Goal: Transaction & Acquisition: Purchase product/service

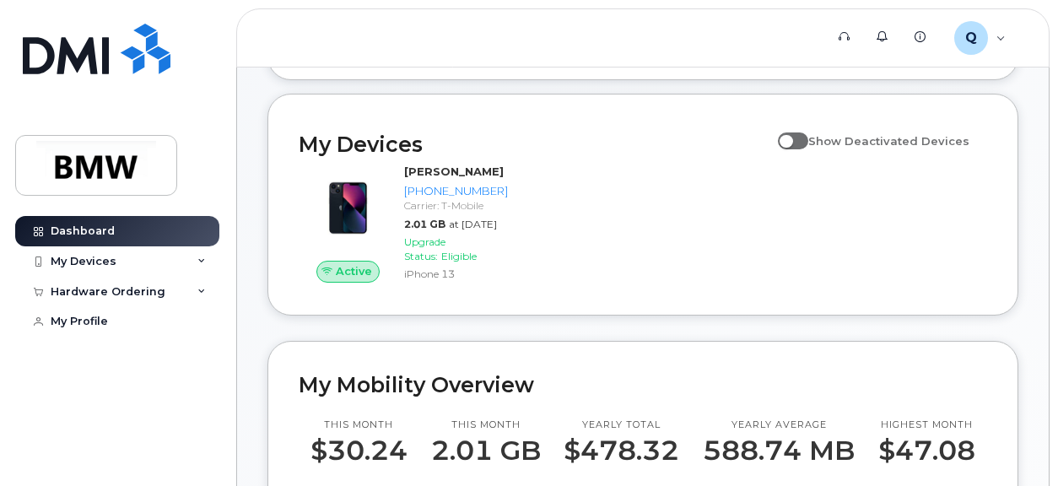
scroll to position [169, 0]
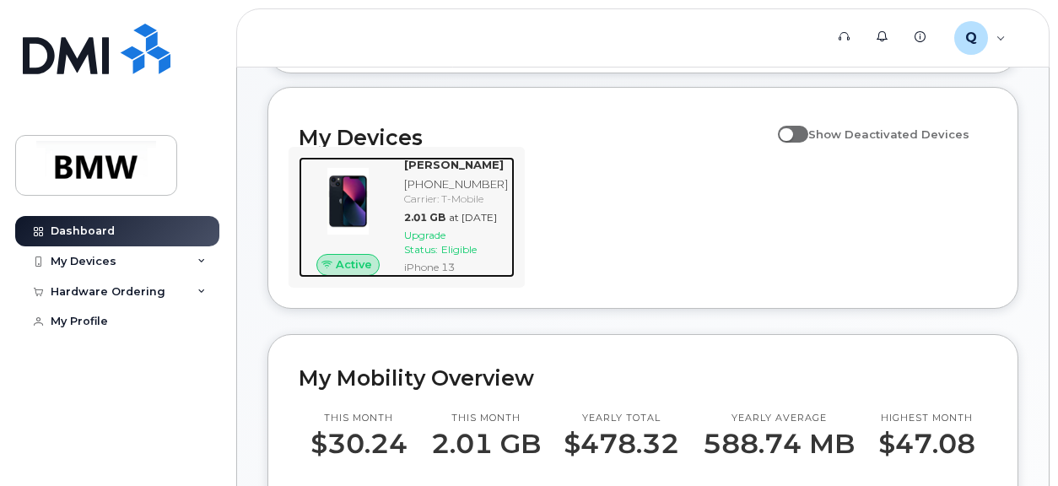
click at [477, 256] on span "Eligible" at bounding box center [458, 249] width 35 height 13
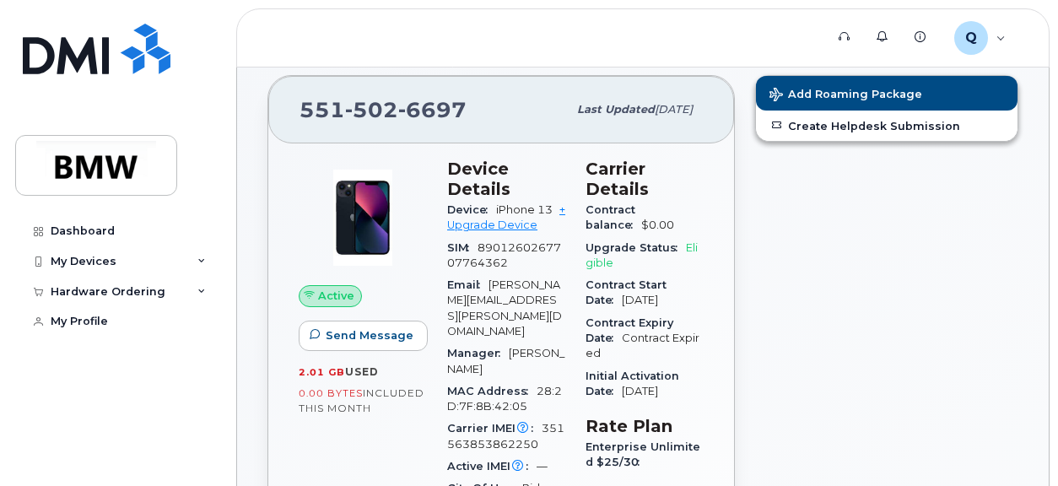
scroll to position [178, 0]
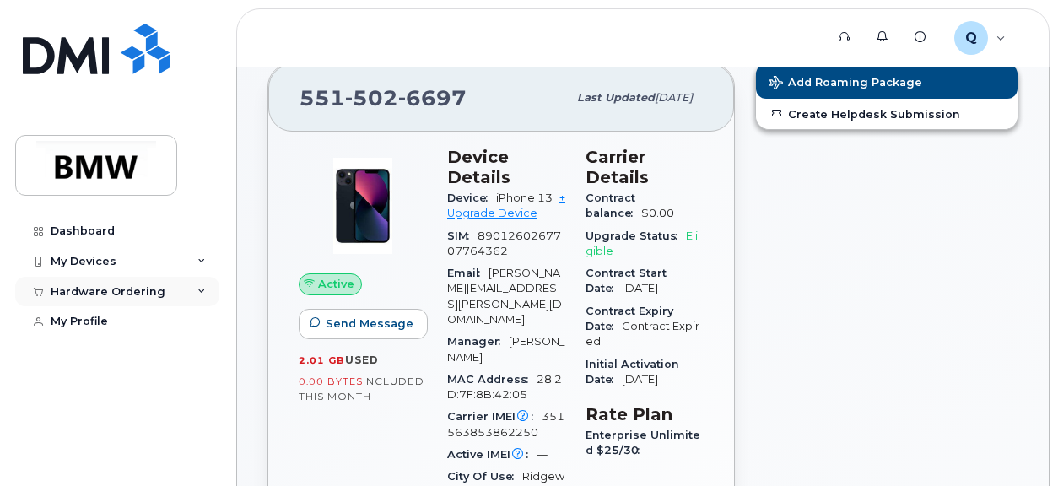
click at [199, 294] on icon at bounding box center [201, 292] width 8 height 8
click at [77, 294] on div "Hardware Ordering" at bounding box center [108, 291] width 115 height 13
click at [156, 262] on div "My Devices" at bounding box center [117, 261] width 204 height 30
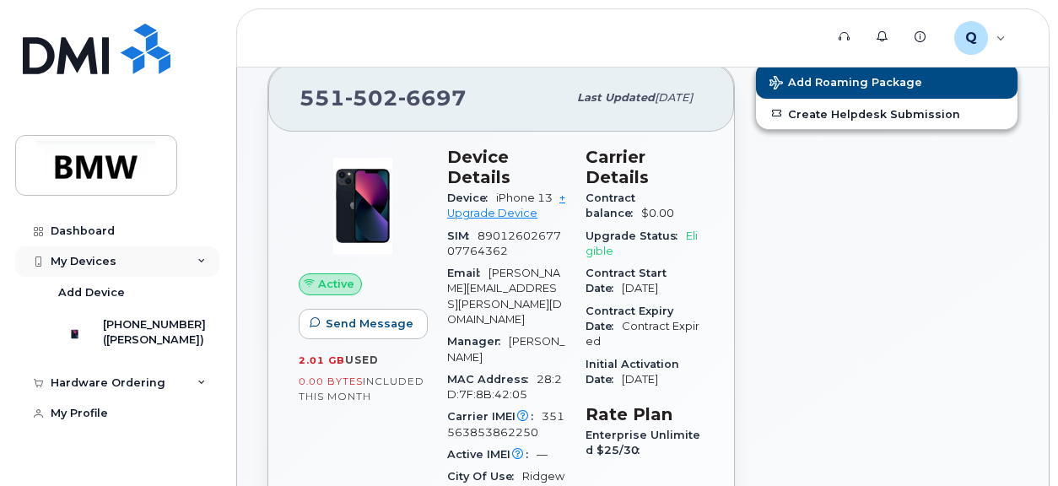
click at [160, 261] on div "My Devices" at bounding box center [117, 261] width 204 height 30
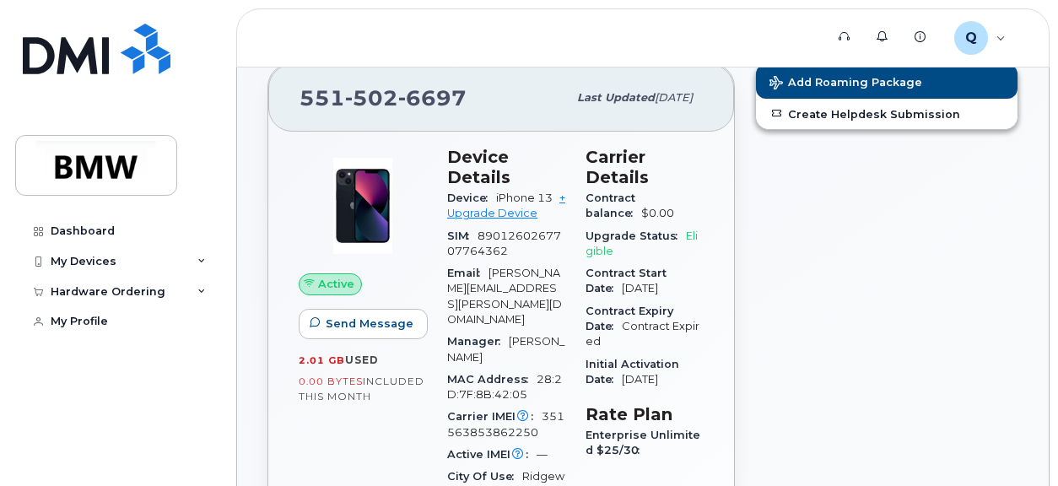
click at [689, 235] on span "Eligible" at bounding box center [641, 243] width 112 height 28
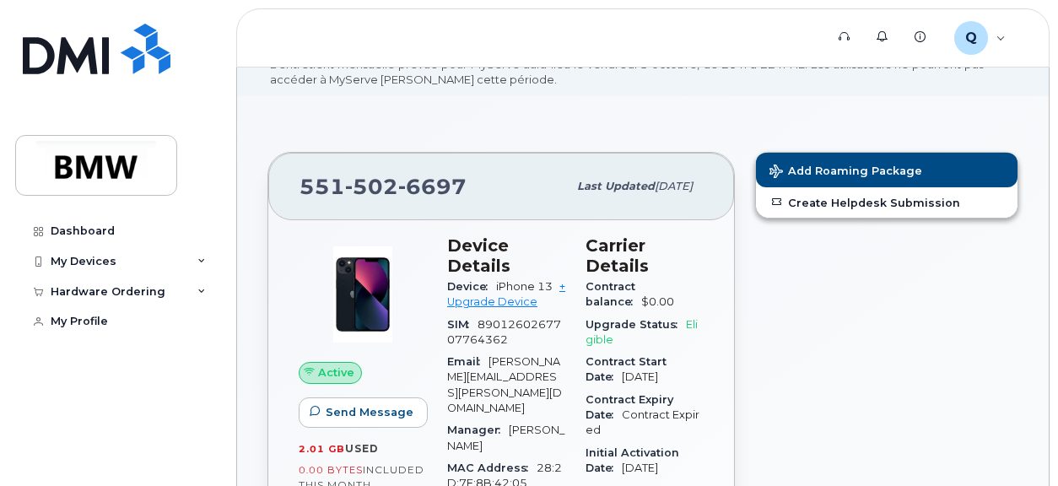
scroll to position [0, 0]
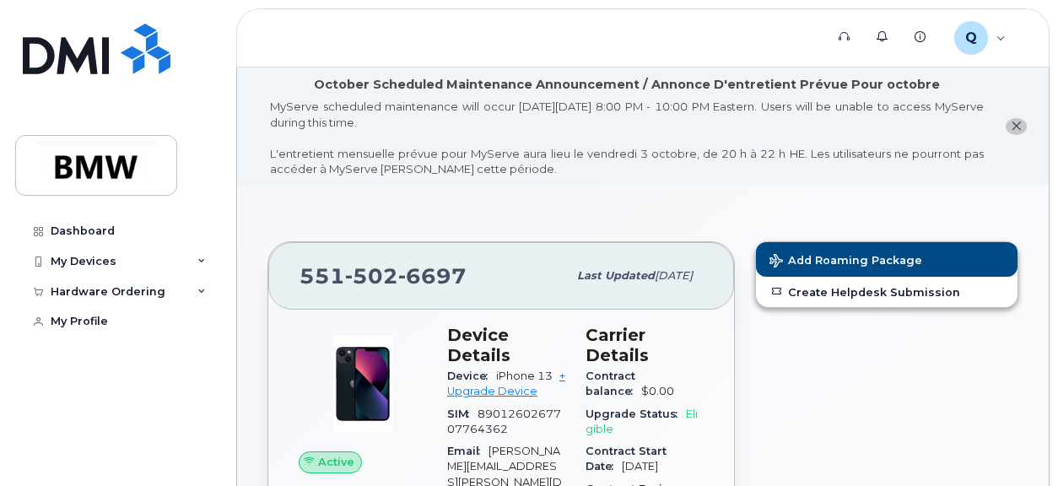
click at [1014, 128] on icon "close notification" at bounding box center [1015, 126] width 11 height 11
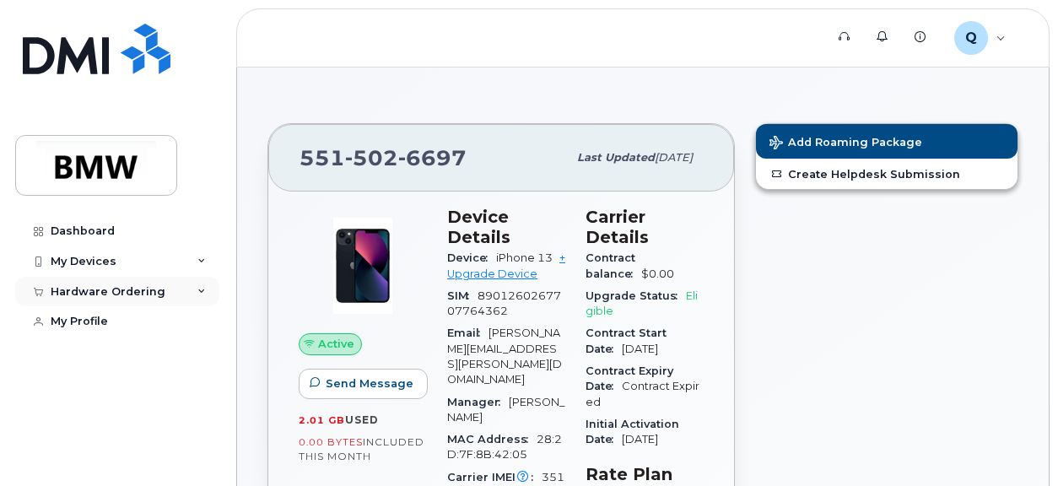
click at [127, 294] on div "Hardware Ordering" at bounding box center [108, 291] width 115 height 13
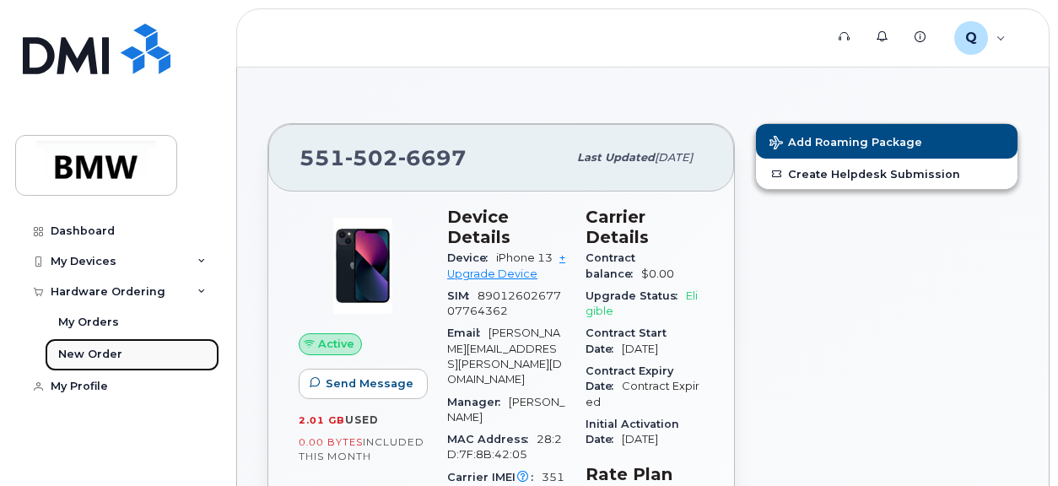
click at [94, 356] on div "New Order" at bounding box center [90, 354] width 64 height 15
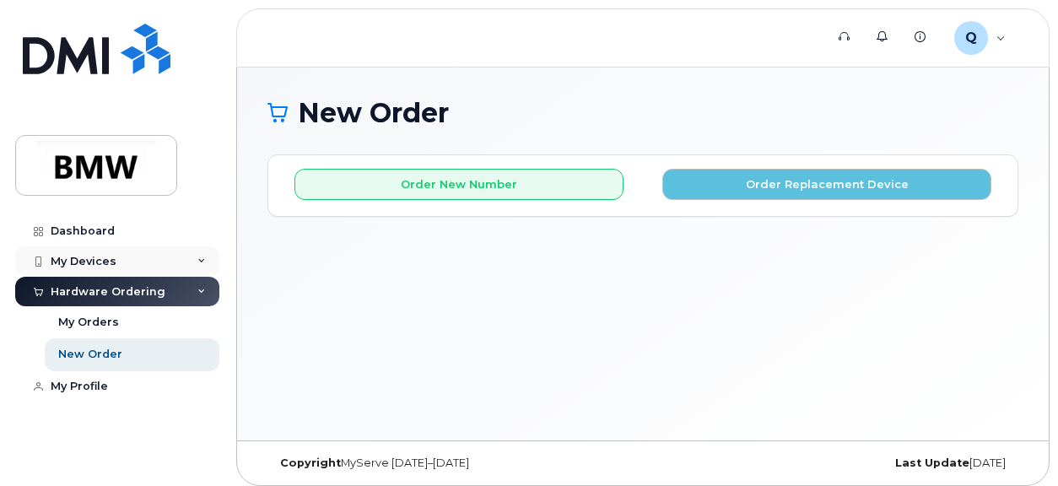
click at [207, 255] on div "My Devices" at bounding box center [117, 261] width 204 height 30
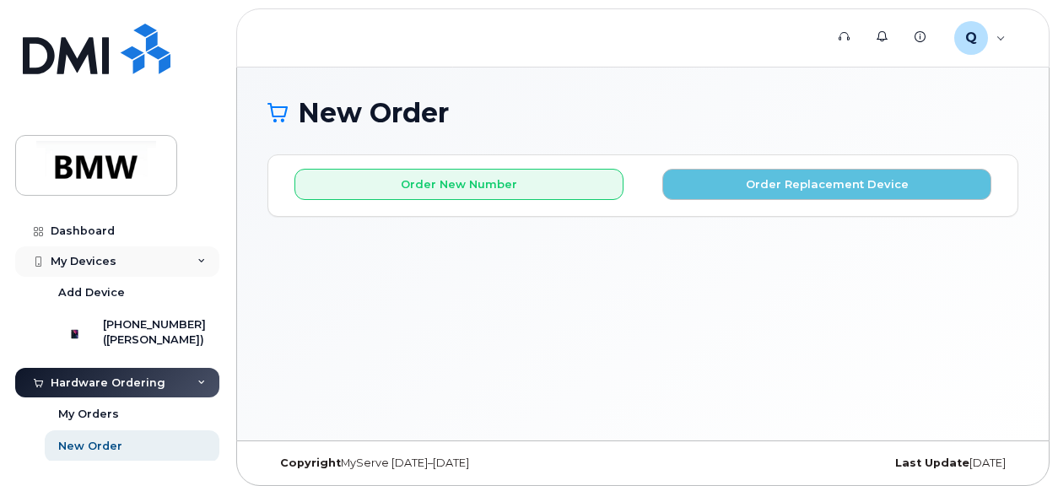
click at [207, 255] on div "My Devices" at bounding box center [117, 261] width 204 height 30
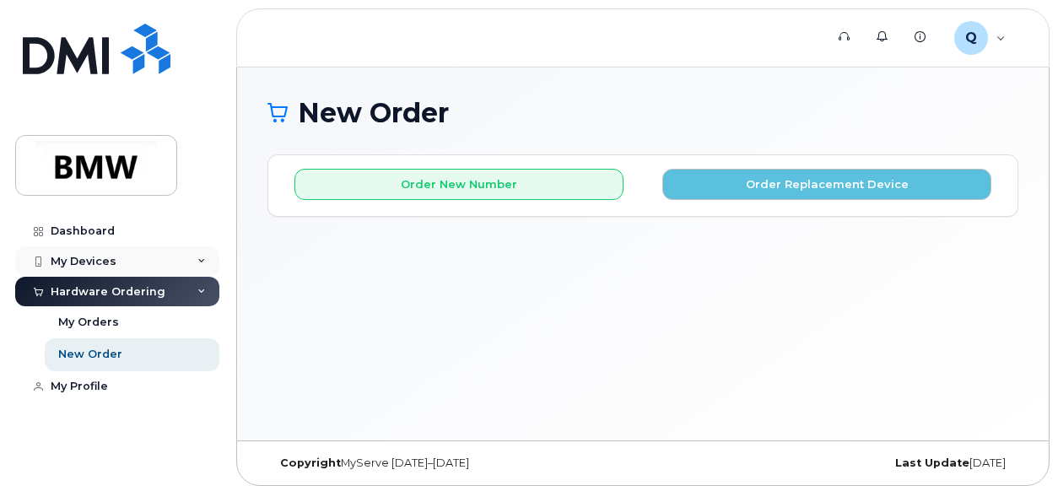
click at [207, 255] on div "My Devices" at bounding box center [117, 261] width 204 height 30
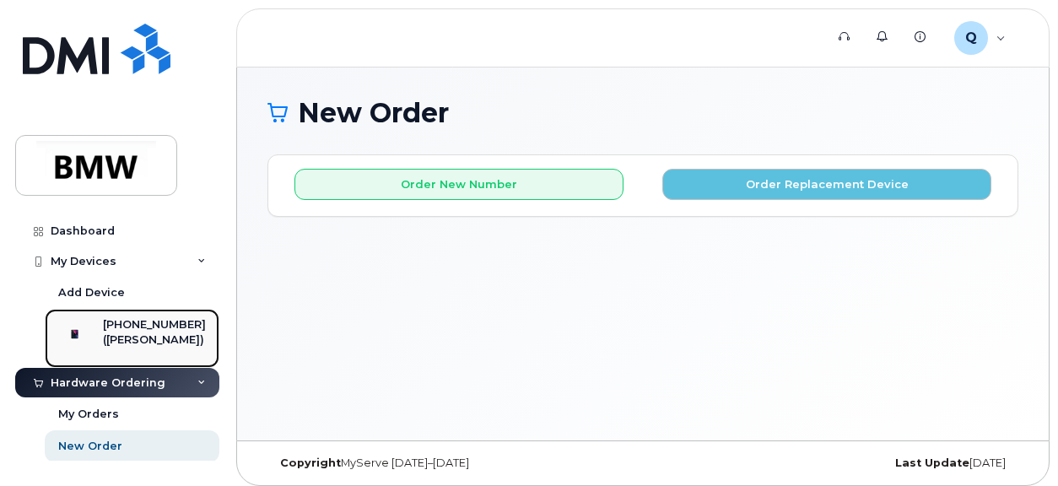
click at [113, 327] on div "551-502-6697 (Jason Pineda)" at bounding box center [129, 338] width 153 height 42
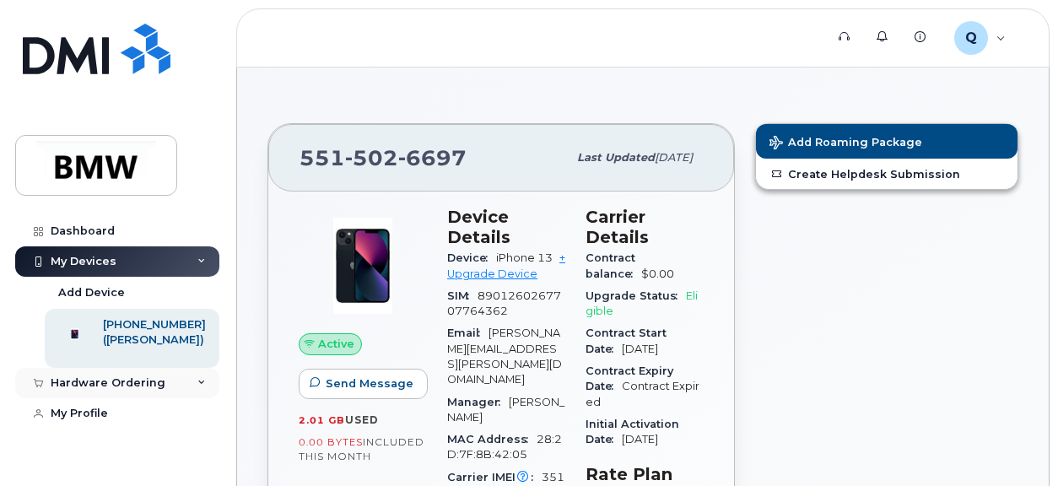
click at [191, 392] on div "Hardware Ordering" at bounding box center [117, 383] width 204 height 30
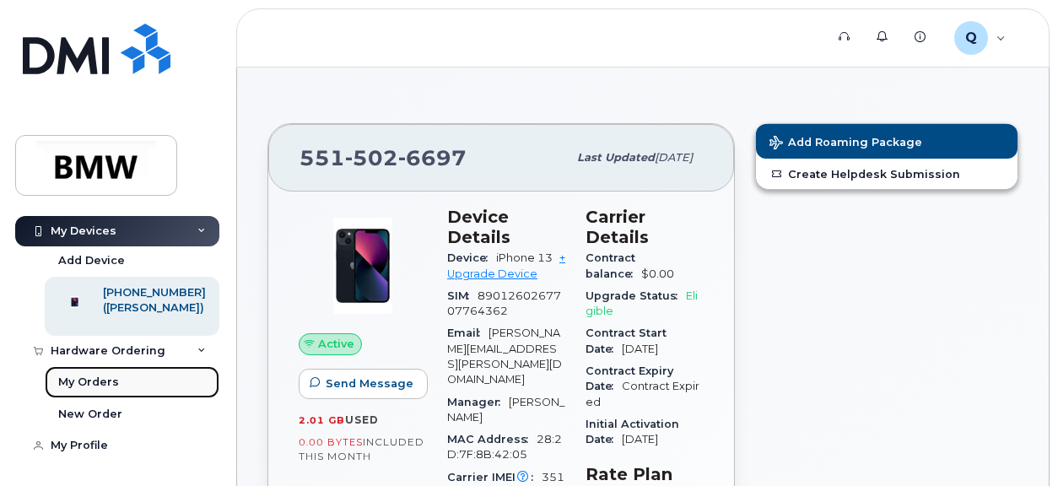
click at [97, 384] on div "My Orders" at bounding box center [88, 381] width 61 height 15
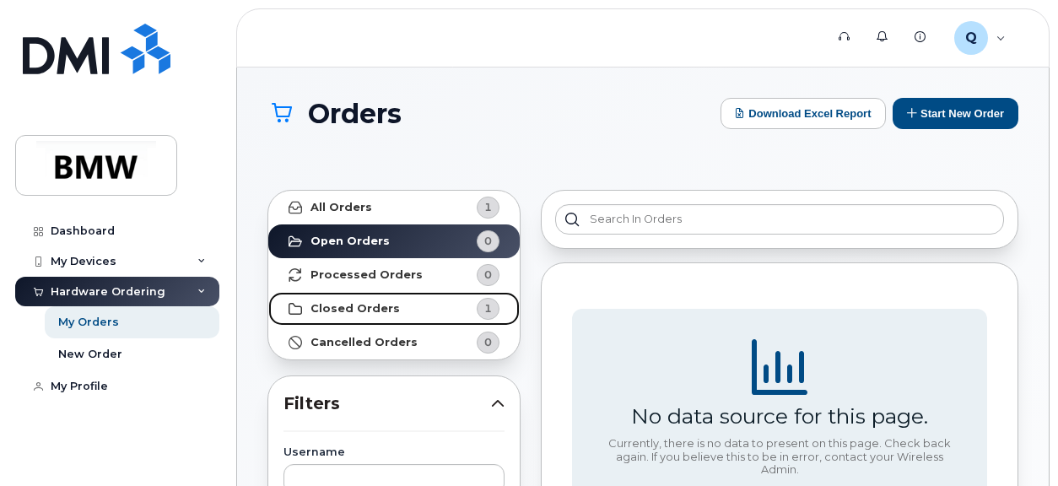
click at [394, 310] on link "Closed Orders 1" at bounding box center [393, 309] width 251 height 34
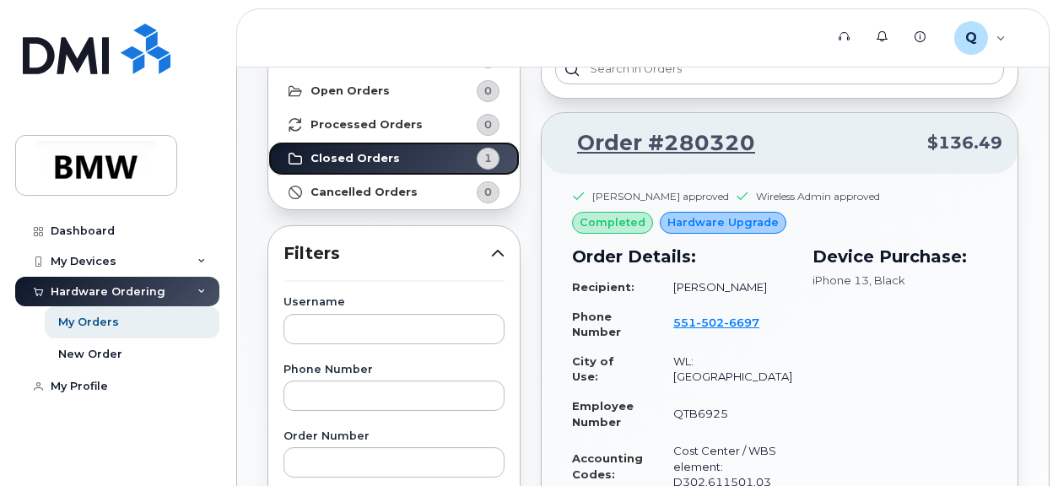
scroll to position [169, 0]
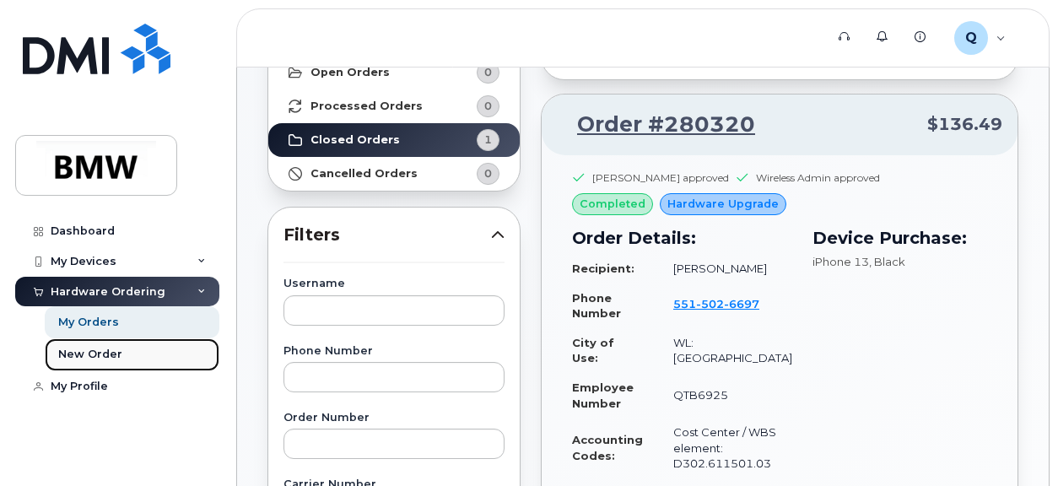
click at [95, 354] on div "New Order" at bounding box center [90, 354] width 64 height 15
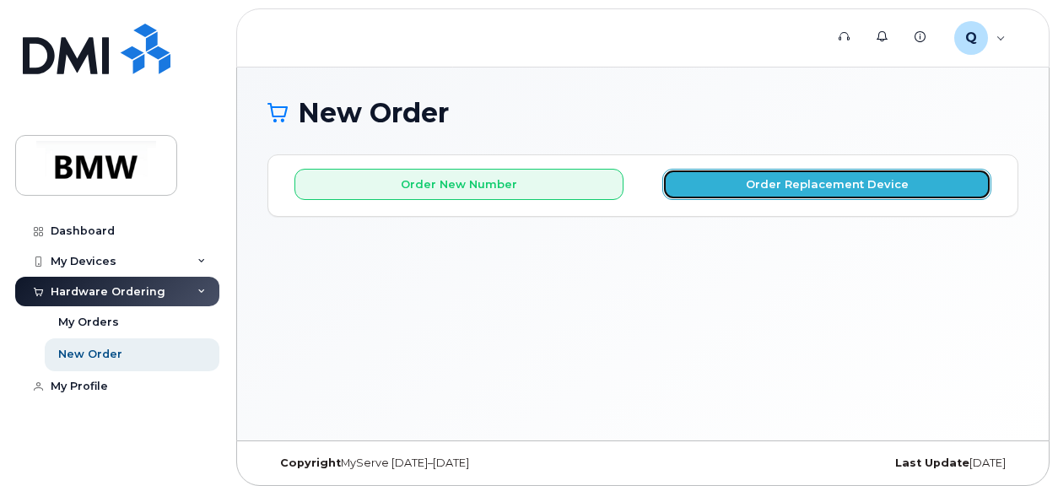
click at [784, 185] on button "Order Replacement Device" at bounding box center [826, 184] width 329 height 31
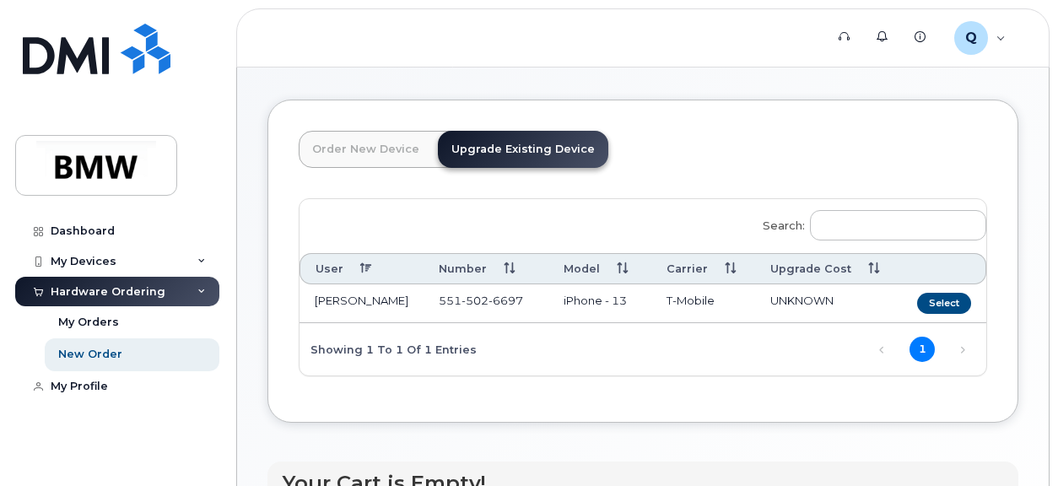
scroll to position [84, 0]
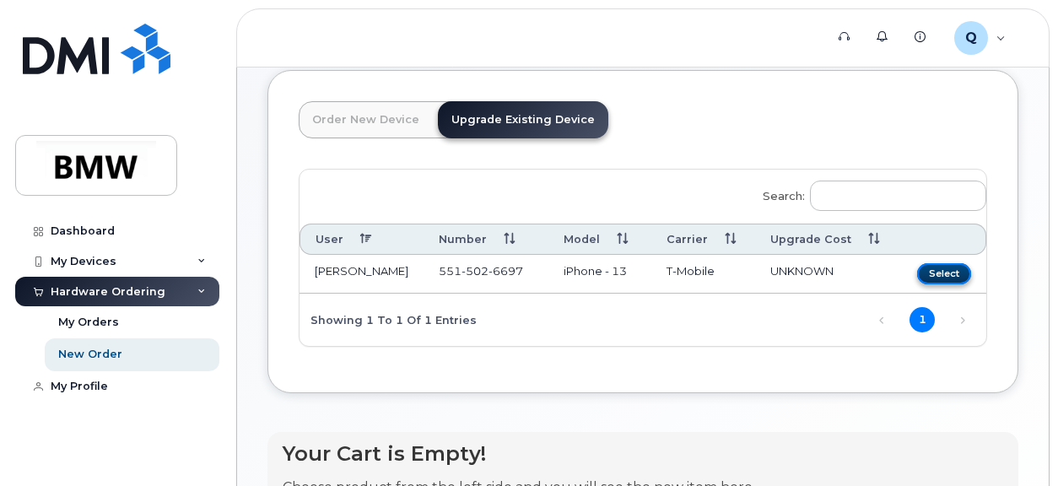
click at [933, 271] on button "Select" at bounding box center [944, 273] width 54 height 21
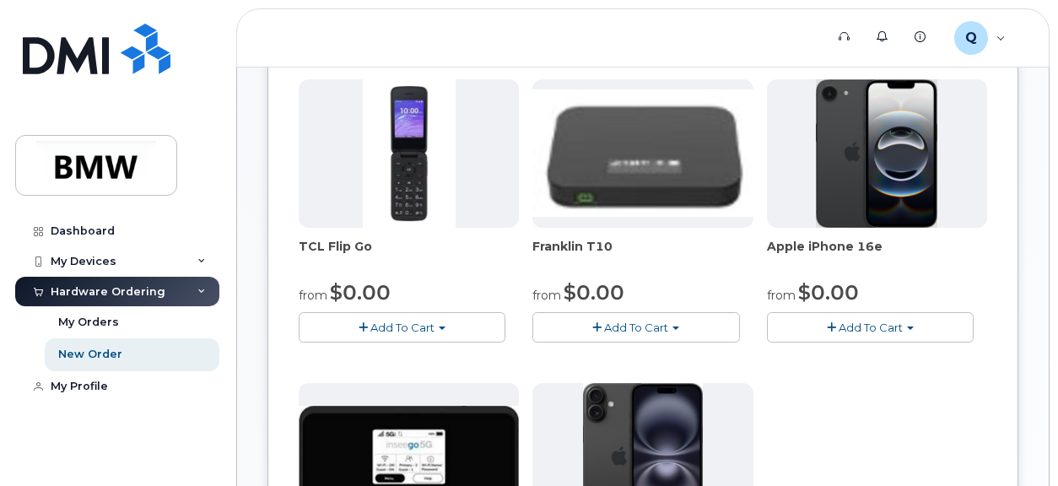
scroll to position [422, 0]
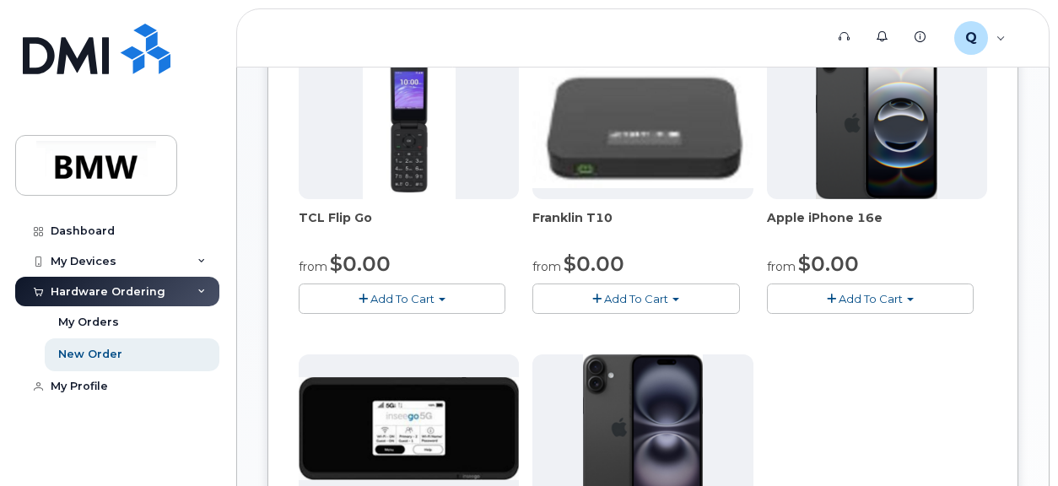
click at [918, 298] on button "Add To Cart" at bounding box center [870, 298] width 207 height 30
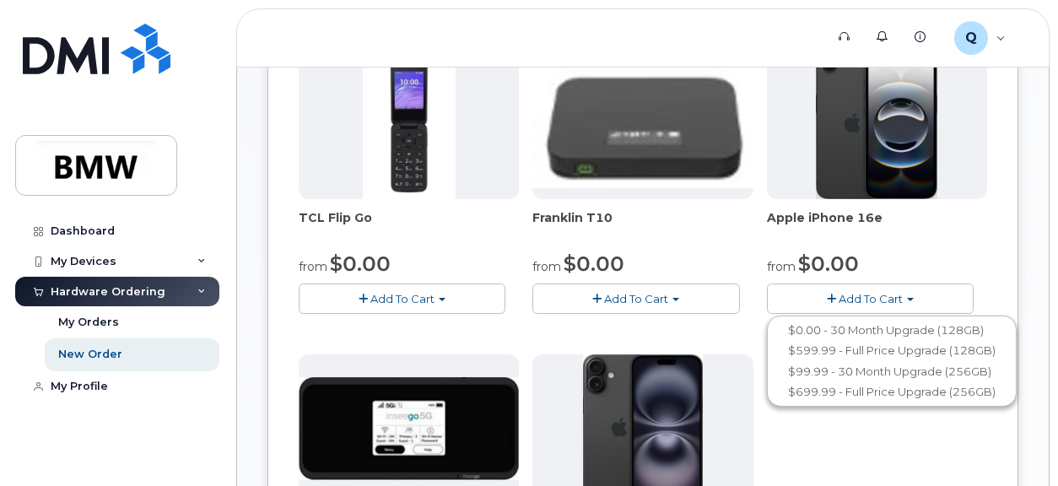
click at [1003, 218] on div "Order New Device Upgrade Existing Device Order new device and new line Order ne…" at bounding box center [642, 231] width 751 height 997
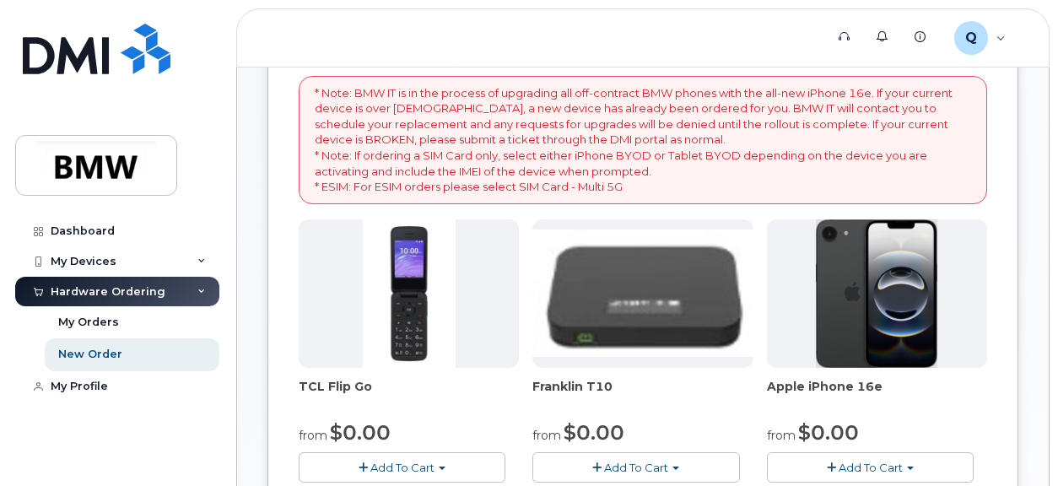
scroll to position [337, 0]
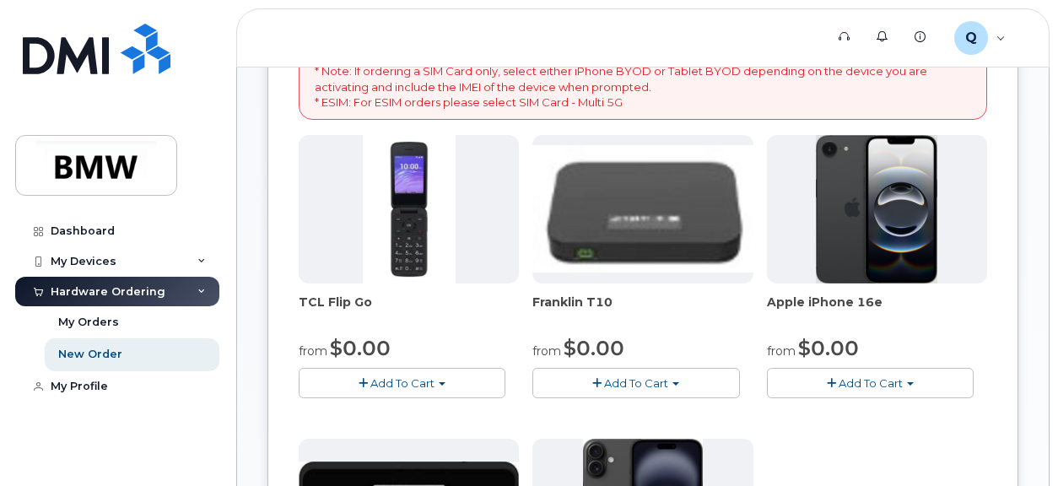
click at [249, 424] on div "New Order × Share This Order If you want to allow others to create or edit orde…" at bounding box center [642, 491] width 811 height 1522
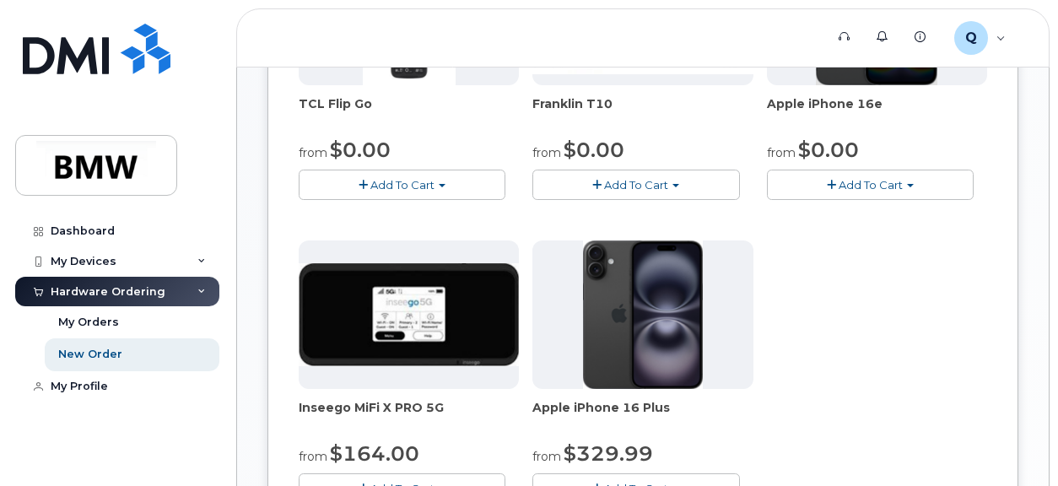
scroll to position [506, 0]
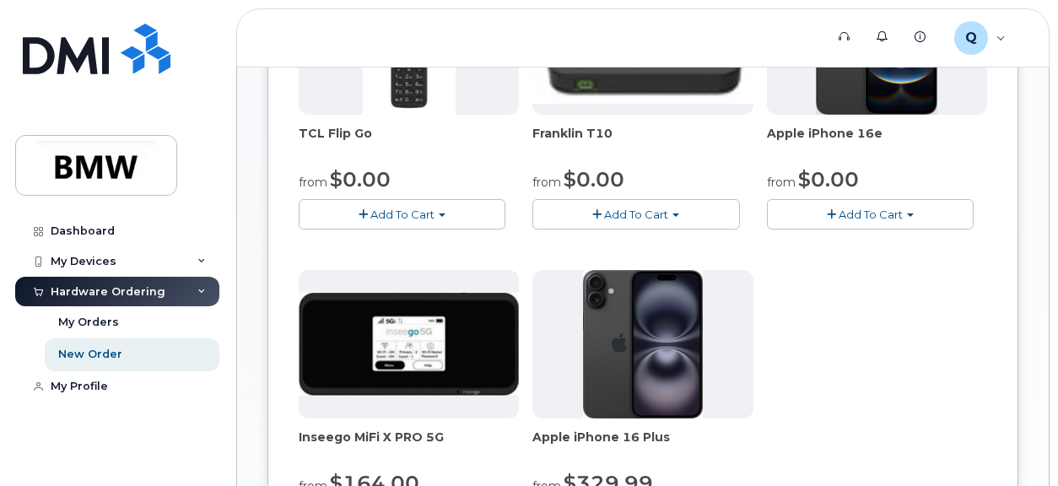
click at [924, 217] on button "Add To Cart" at bounding box center [870, 214] width 207 height 30
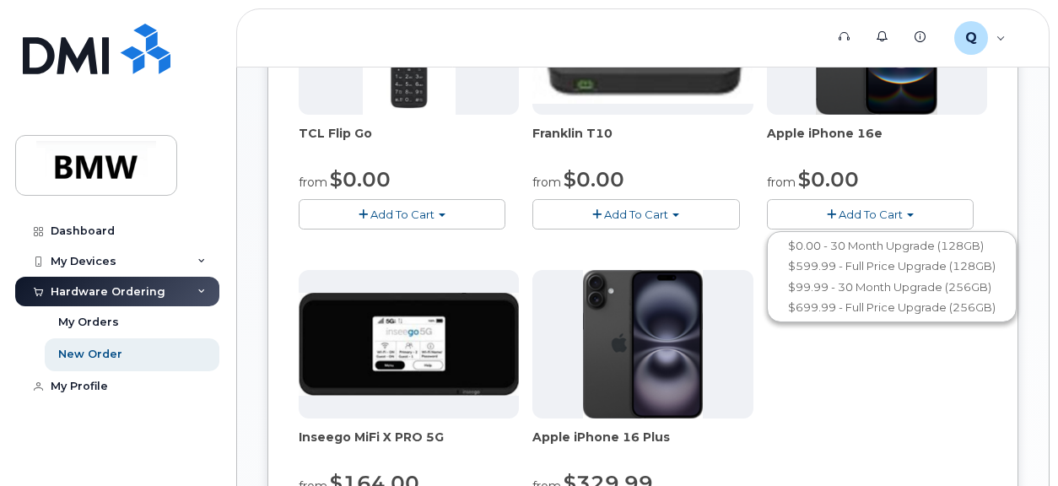
click at [1018, 211] on div "New Order × Share This Order If you want to allow others to create or edit orde…" at bounding box center [642, 322] width 811 height 1522
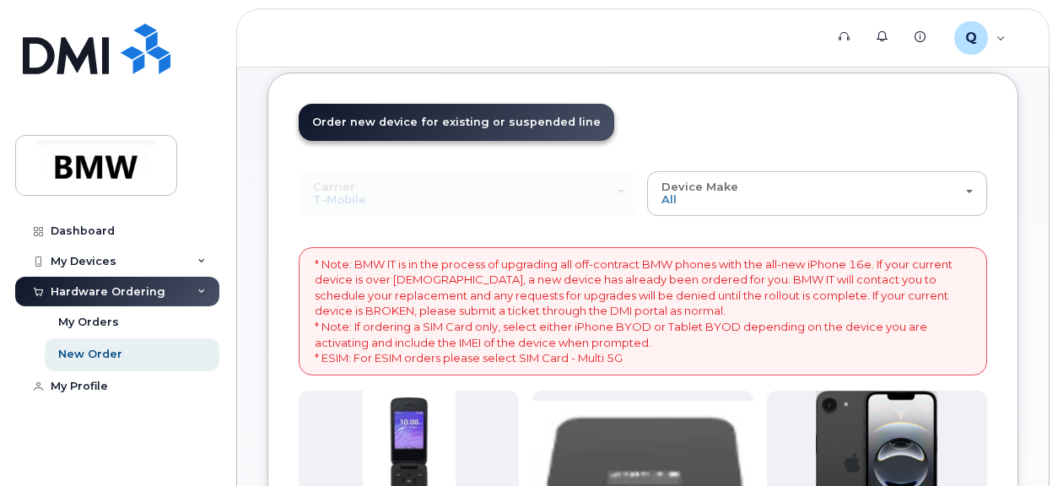
scroll to position [0, 0]
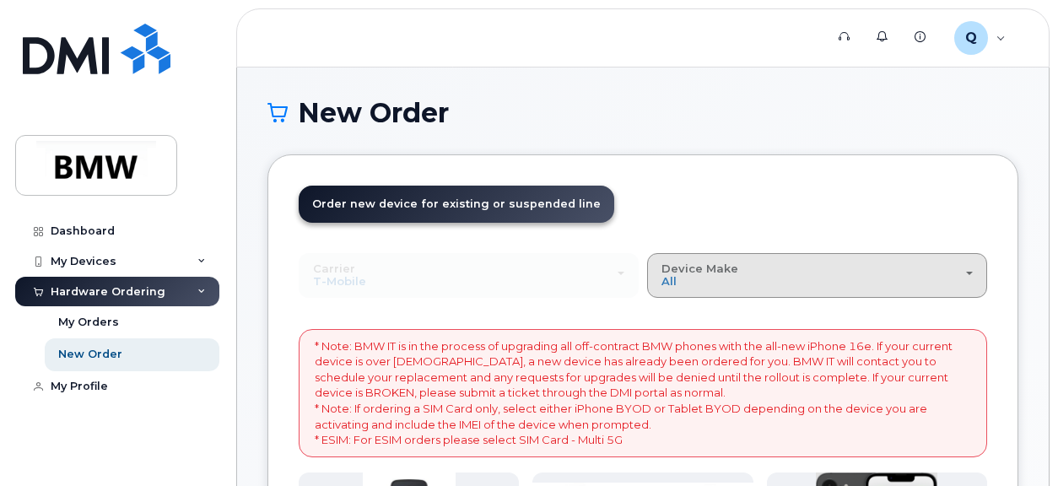
click at [969, 268] on div "Device Make All Cell Phone iPhone Modem" at bounding box center [816, 275] width 311 height 26
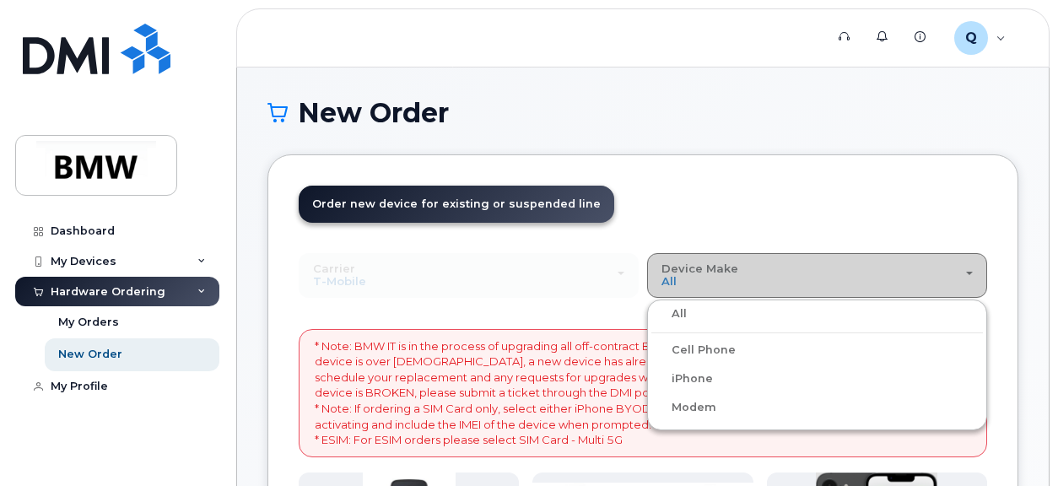
click at [970, 267] on div "Device Make All Cell Phone iPhone Modem" at bounding box center [816, 275] width 311 height 26
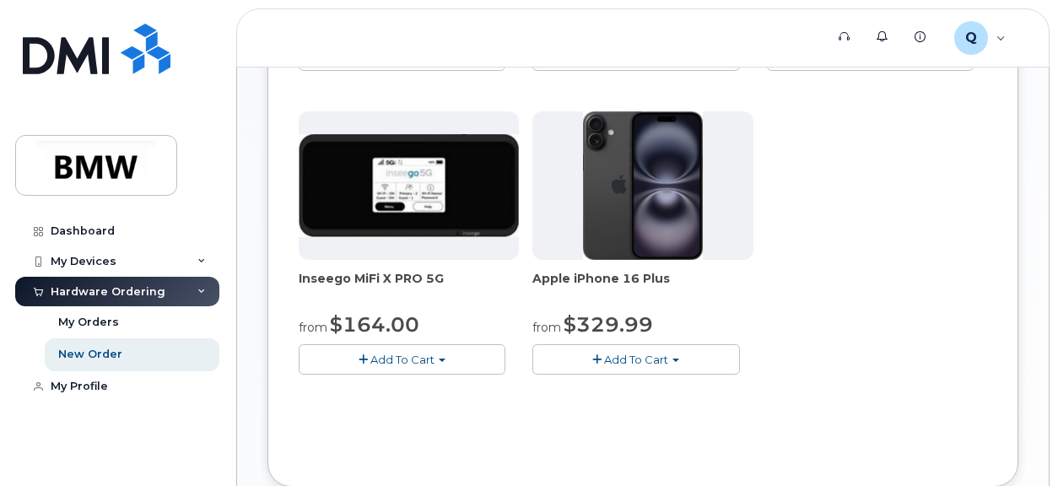
scroll to position [675, 0]
